Goal: Task Accomplishment & Management: Use online tool/utility

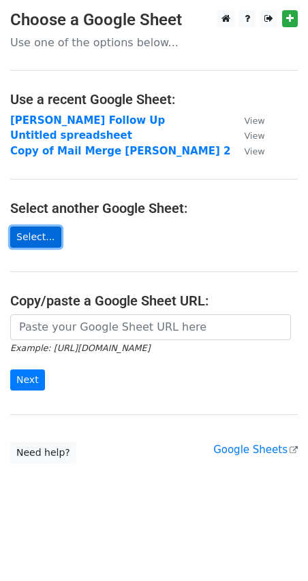
click at [21, 240] on link "Select..." at bounding box center [35, 237] width 51 height 21
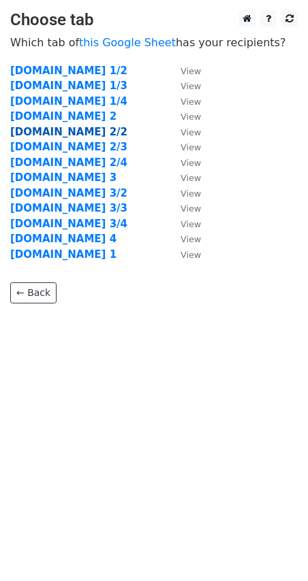
click at [45, 132] on strong "[DOMAIN_NAME] 2/2" at bounding box center [68, 132] width 117 height 12
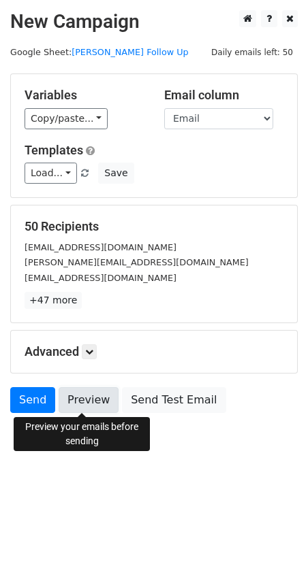
click at [82, 397] on link "Preview" at bounding box center [89, 400] width 60 height 26
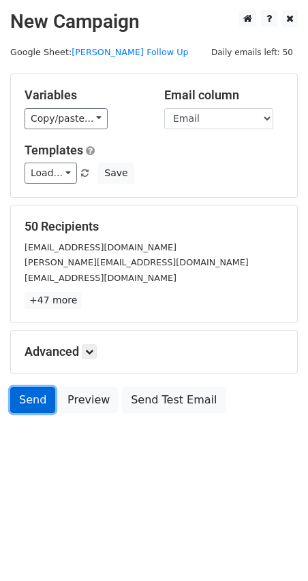
click at [29, 394] on link "Send" at bounding box center [32, 400] width 45 height 26
